Goal: Check status

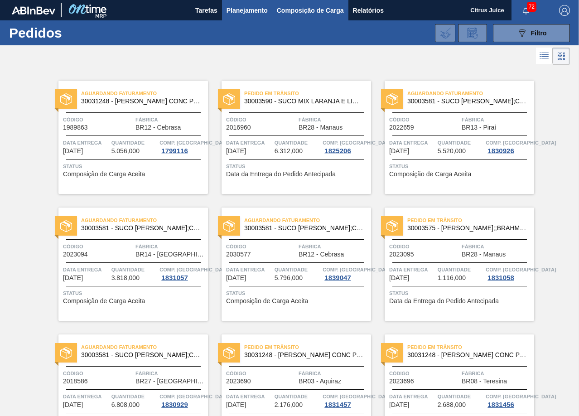
click at [301, 10] on span "Composição de Carga" at bounding box center [310, 10] width 67 height 11
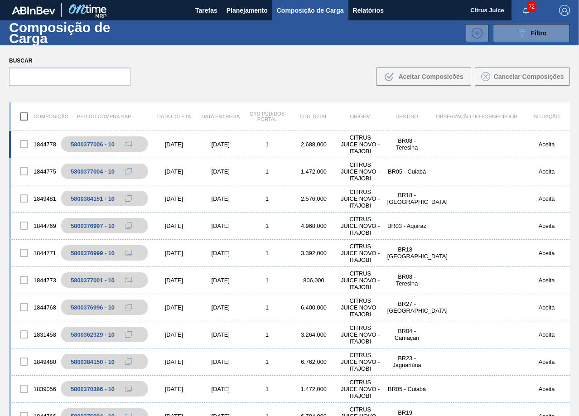
click at [453, 154] on div "1844778 5800377006 - 10 [DATE] [DATE] 1 2.688,000 CITRUS JUICE NOVO - ITAJOBI B…" at bounding box center [289, 144] width 561 height 27
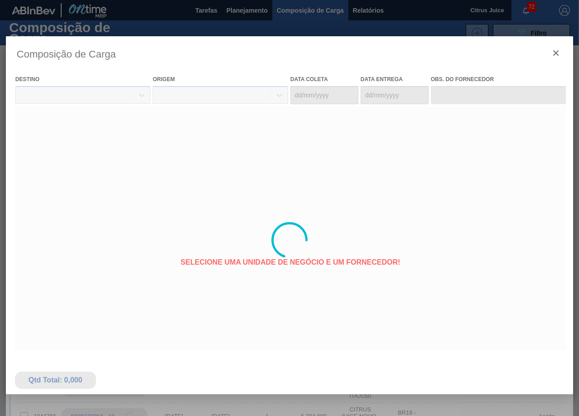
type coleta "[DATE]"
type entrega "[DATE]"
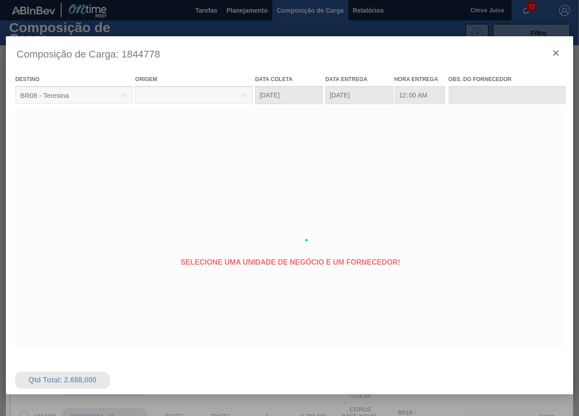
click at [556, 51] on div at bounding box center [289, 239] width 567 height 407
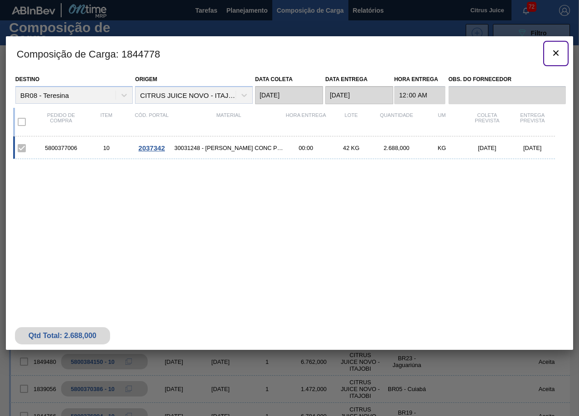
click at [556, 51] on icon "botão de ícone" at bounding box center [555, 53] width 11 height 11
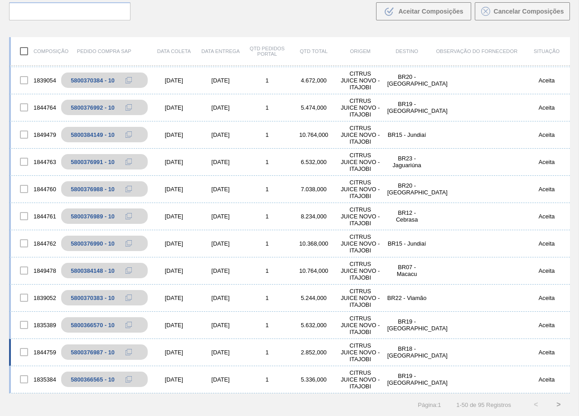
scroll to position [442, 0]
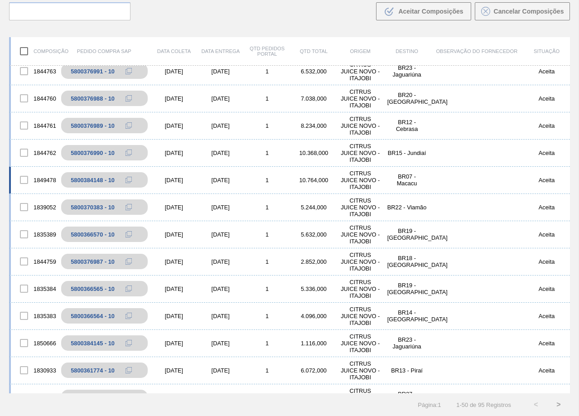
click at [429, 183] on div "1849478 5800384148 - 10 [DATE] [DATE] 1 10.764,000 CITRUS JUICE NOVO - ITAJOBI …" at bounding box center [289, 180] width 561 height 27
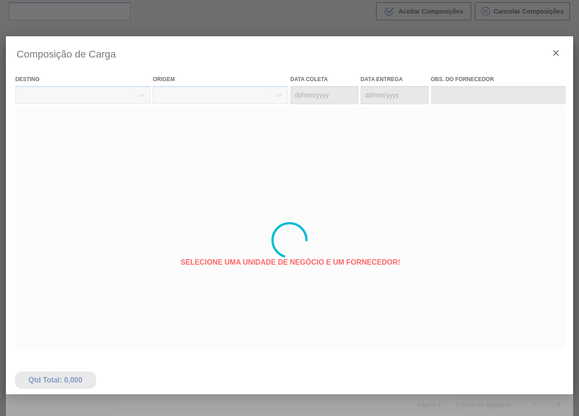
type coleta "[DATE]"
type entrega "[DATE]"
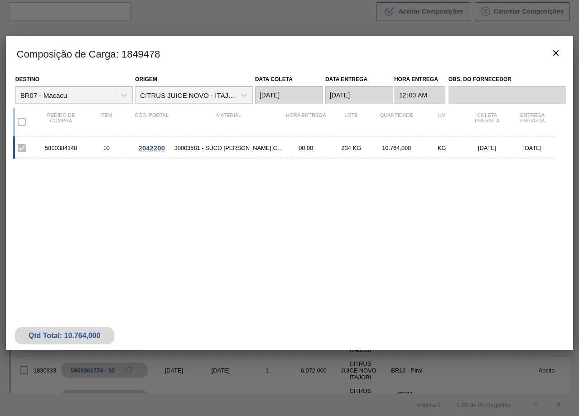
click at [223, 146] on span "30003581 - SUCO [PERSON_NAME];CLARIFIC.C/SO2;PEPSI;" at bounding box center [228, 147] width 109 height 7
click at [146, 146] on span "2042200" at bounding box center [152, 148] width 26 height 8
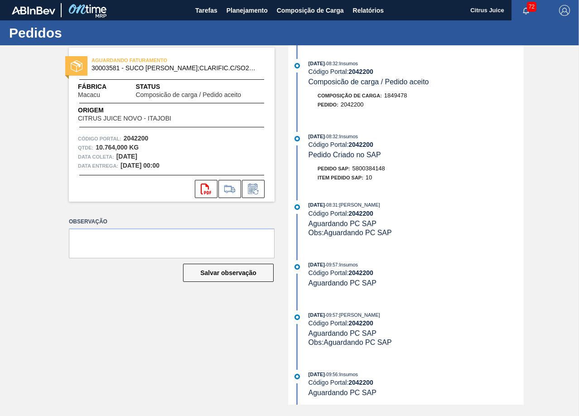
click at [369, 167] on span "5800384148" at bounding box center [368, 168] width 33 height 7
copy span "5800384148"
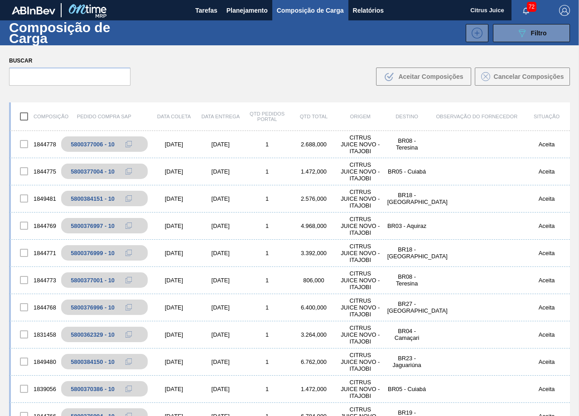
click at [496, 94] on div "Buscar .b{fill:var(--color-action-default)} Aceitar Composições Cancelar Compos…" at bounding box center [289, 69] width 579 height 49
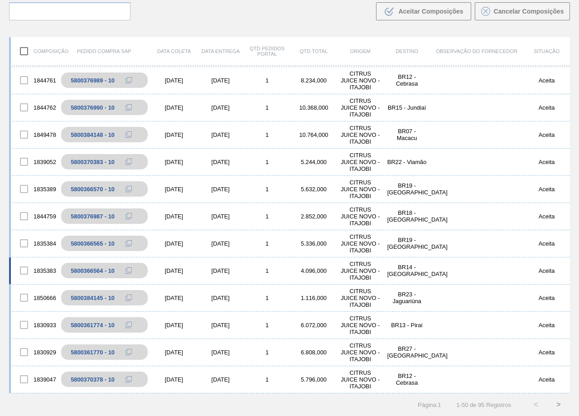
scroll to position [352, 0]
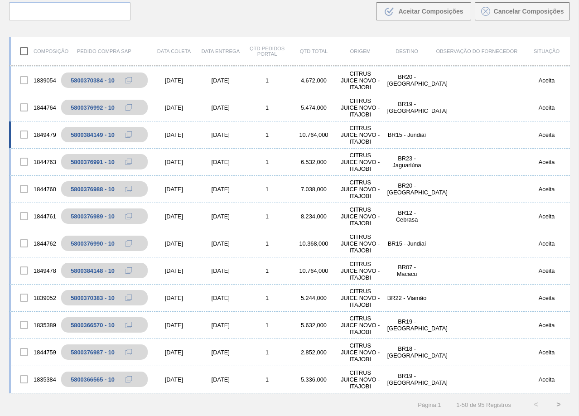
click at [410, 131] on div "BR15 - Jundiaí" at bounding box center [406, 134] width 47 height 7
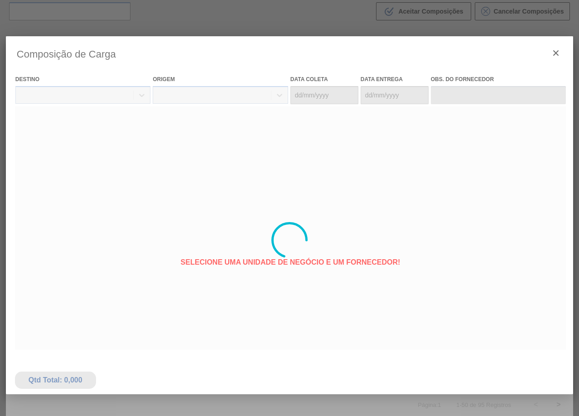
type coleta "[DATE]"
type entrega "[DATE]"
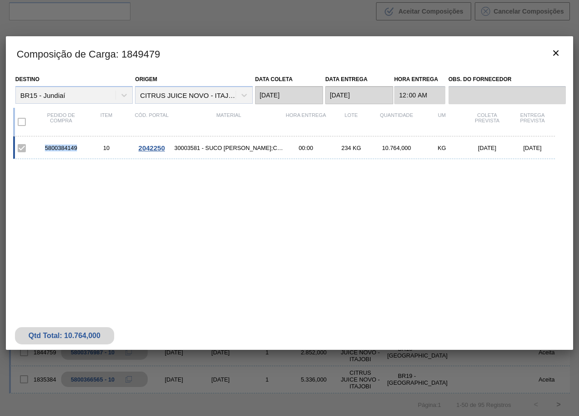
drag, startPoint x: 44, startPoint y: 148, endPoint x: 80, endPoint y: 154, distance: 36.3
click at [80, 154] on div "5800384149 10 2042250 30003581 - SUCO [PERSON_NAME];CLARIFIC.C/SO2;PEPSI; 00:00…" at bounding box center [284, 147] width 542 height 23
copy div "5800384149"
click at [158, 150] on span "2042250" at bounding box center [152, 148] width 26 height 8
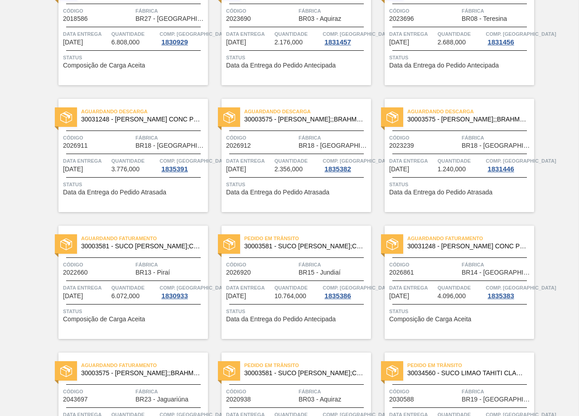
scroll to position [317, 0]
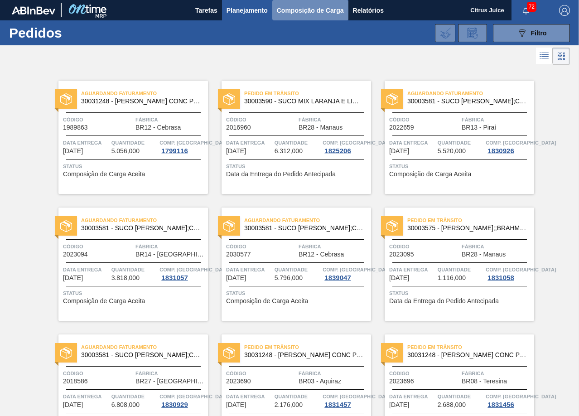
click at [305, 13] on span "Composição de Carga" at bounding box center [310, 10] width 67 height 11
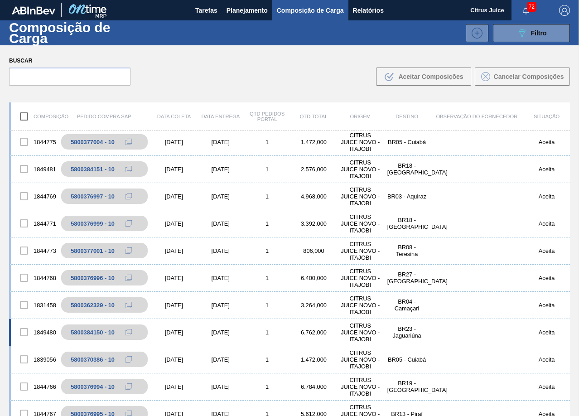
scroll to position [45, 0]
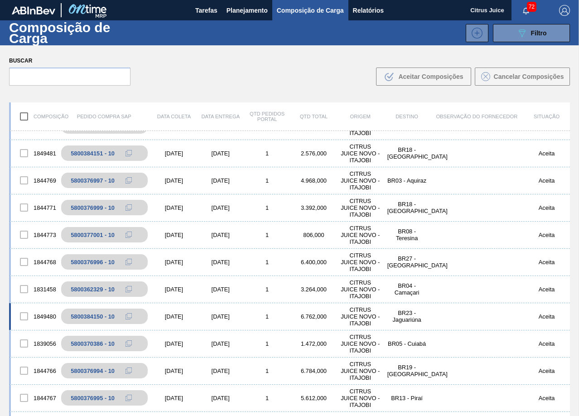
click at [390, 311] on div "BR23 - Jaguariúna" at bounding box center [406, 316] width 47 height 14
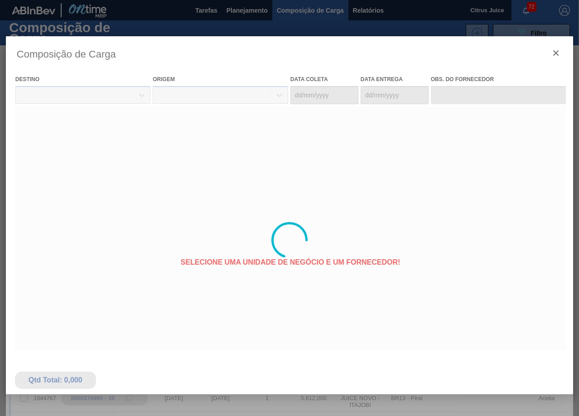
type coleta "[DATE]"
type entrega "[DATE]"
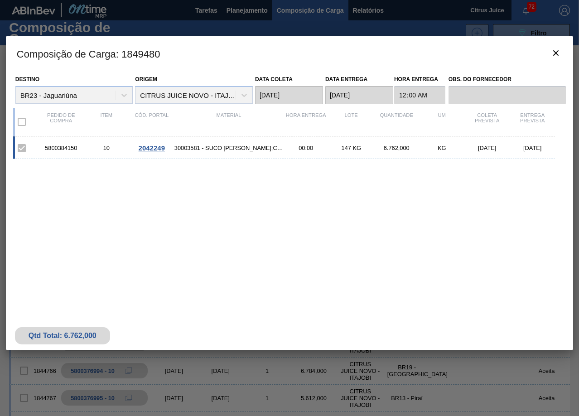
click at [137, 148] on div "2042249" at bounding box center [151, 148] width 45 height 8
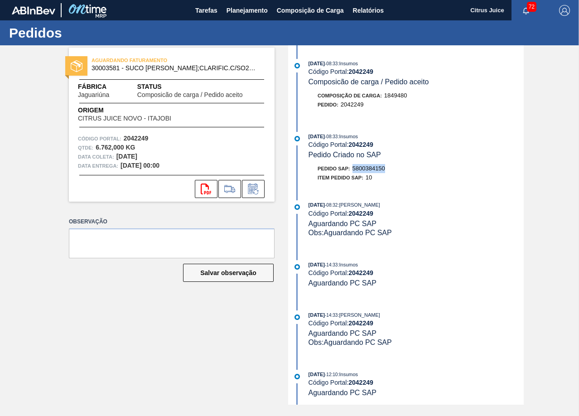
drag, startPoint x: 353, startPoint y: 166, endPoint x: 389, endPoint y: 169, distance: 35.9
click at [389, 169] on div "Pedido SAP: 5800384150" at bounding box center [415, 168] width 215 height 9
copy span "5800384150"
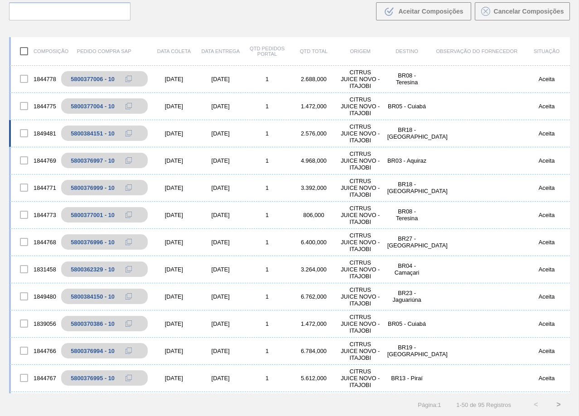
click at [384, 131] on div "BR18 - [GEOGRAPHIC_DATA]" at bounding box center [406, 133] width 47 height 14
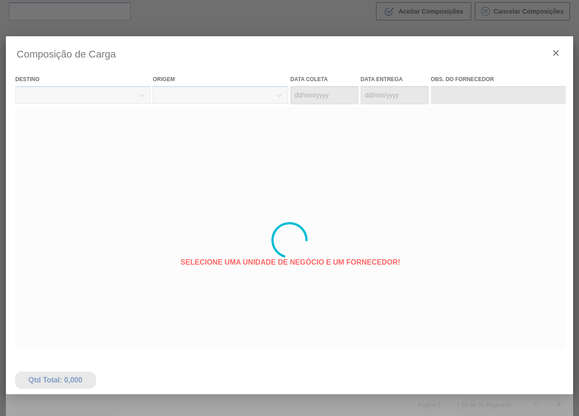
type coleta "[DATE]"
type entrega "[DATE]"
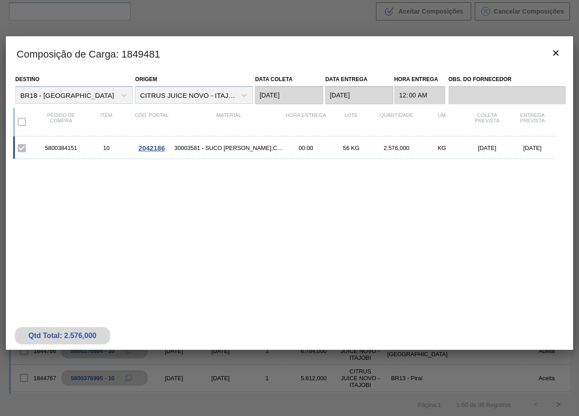
click at [154, 150] on span "2042186" at bounding box center [152, 148] width 26 height 8
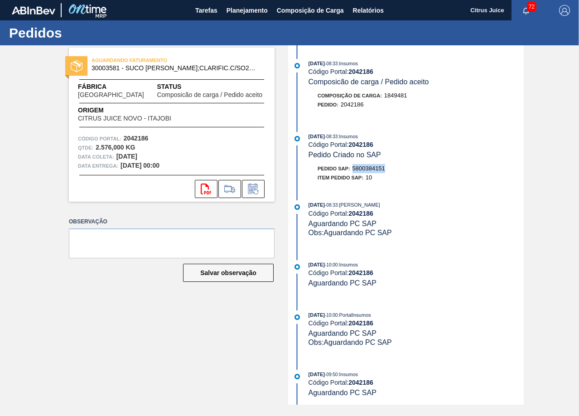
drag, startPoint x: 355, startPoint y: 167, endPoint x: 389, endPoint y: 168, distance: 34.4
click at [389, 168] on div "Pedido SAP: 5800384151" at bounding box center [415, 168] width 215 height 9
copy span "5800384151"
click at [304, 10] on span "Composição de Carga" at bounding box center [310, 10] width 67 height 11
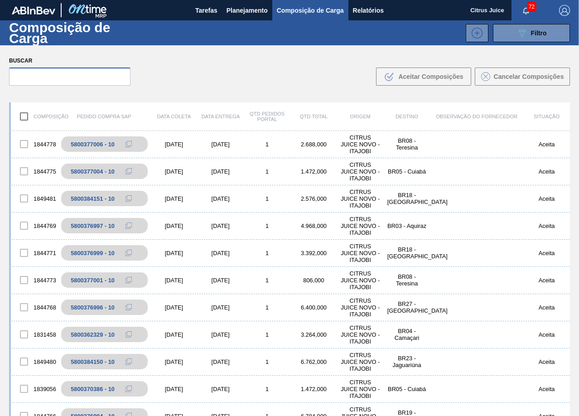
click at [40, 73] on input "text" at bounding box center [69, 76] width 121 height 18
paste input "– 5800384145"
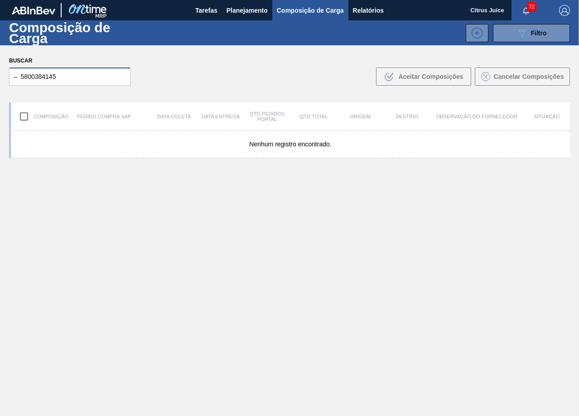
click at [21, 76] on input "– 5800384145" at bounding box center [69, 76] width 121 height 18
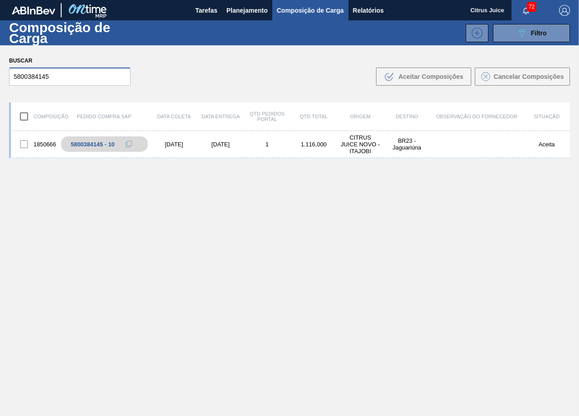
type input "5800384145"
click at [397, 147] on div "BR23 - Jaguariúna" at bounding box center [406, 144] width 47 height 14
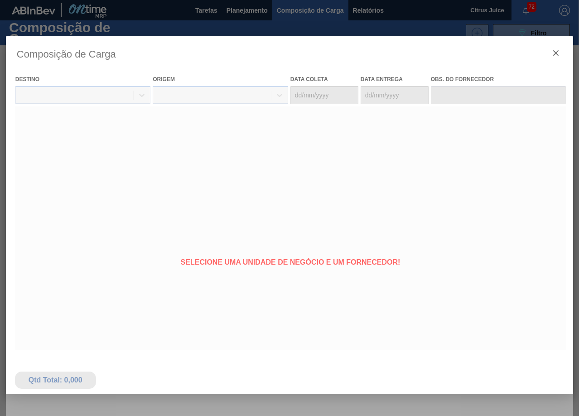
type coleta "[DATE]"
type entrega "[DATE]"
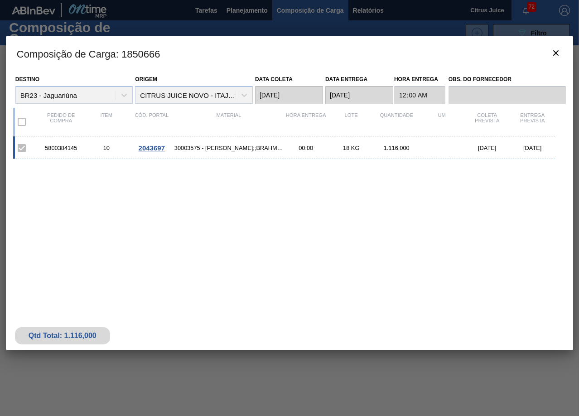
click at [65, 148] on div "5800384145" at bounding box center [60, 147] width 45 height 7
click at [144, 150] on span "2043697" at bounding box center [152, 148] width 26 height 8
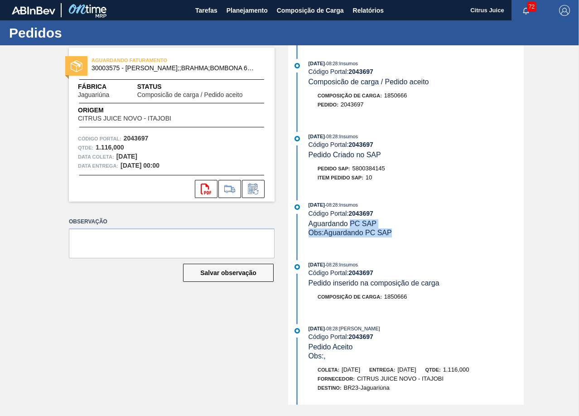
drag, startPoint x: 349, startPoint y: 224, endPoint x: 428, endPoint y: 216, distance: 79.6
click at [401, 222] on div "01/10/2025 - 08:28 : Insumos Código Portal: 2043697 Aguardando PC SAP Obs: Agua…" at bounding box center [415, 218] width 215 height 37
drag, startPoint x: 428, startPoint y: 216, endPoint x: 395, endPoint y: 222, distance: 33.5
click at [428, 216] on div "Código Portal: 2043697" at bounding box center [415, 213] width 215 height 7
click at [393, 252] on div "01/10/2025 - 08:28 : Insumos Código Portal: 2043697 Composicão de carga / Pedid…" at bounding box center [406, 224] width 233 height 359
